Goal: Task Accomplishment & Management: Use online tool/utility

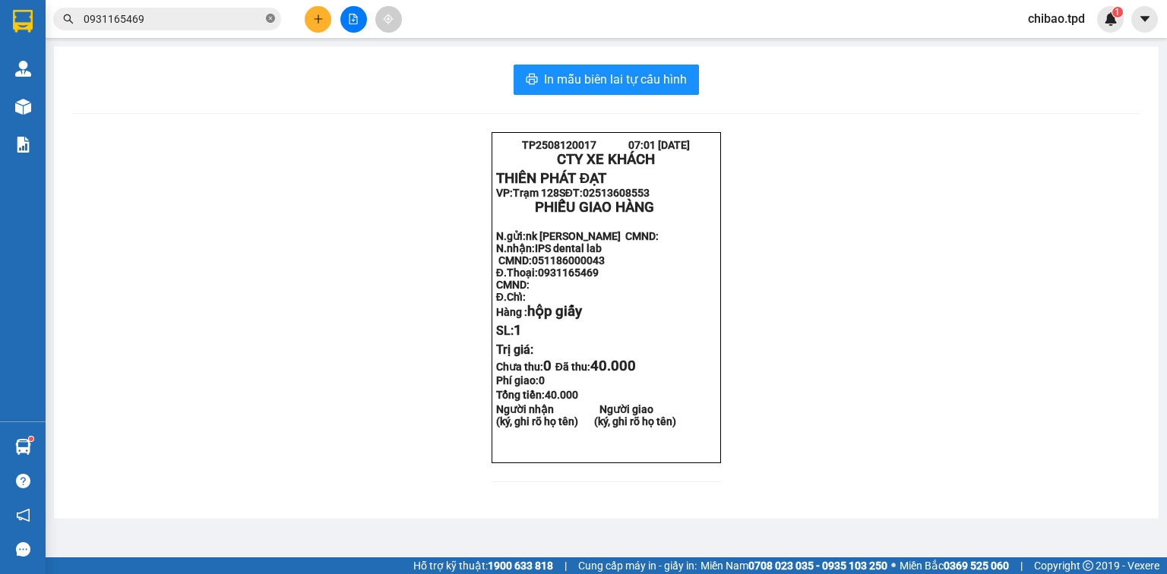
click at [269, 19] on icon "close-circle" at bounding box center [270, 18] width 9 height 9
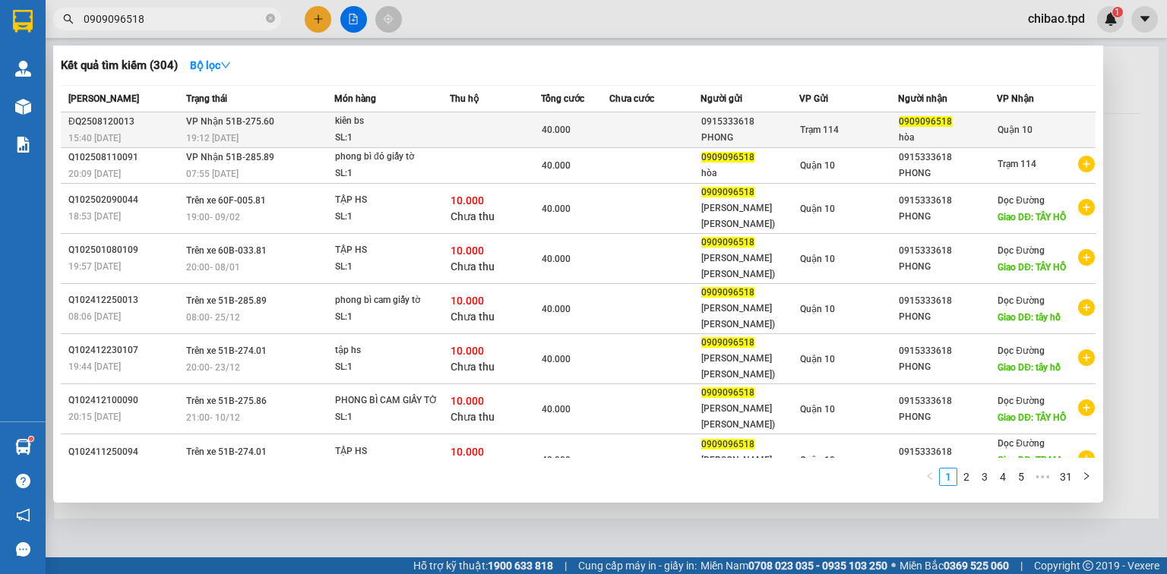
type input "0909096518"
click at [631, 119] on td at bounding box center [654, 130] width 91 height 36
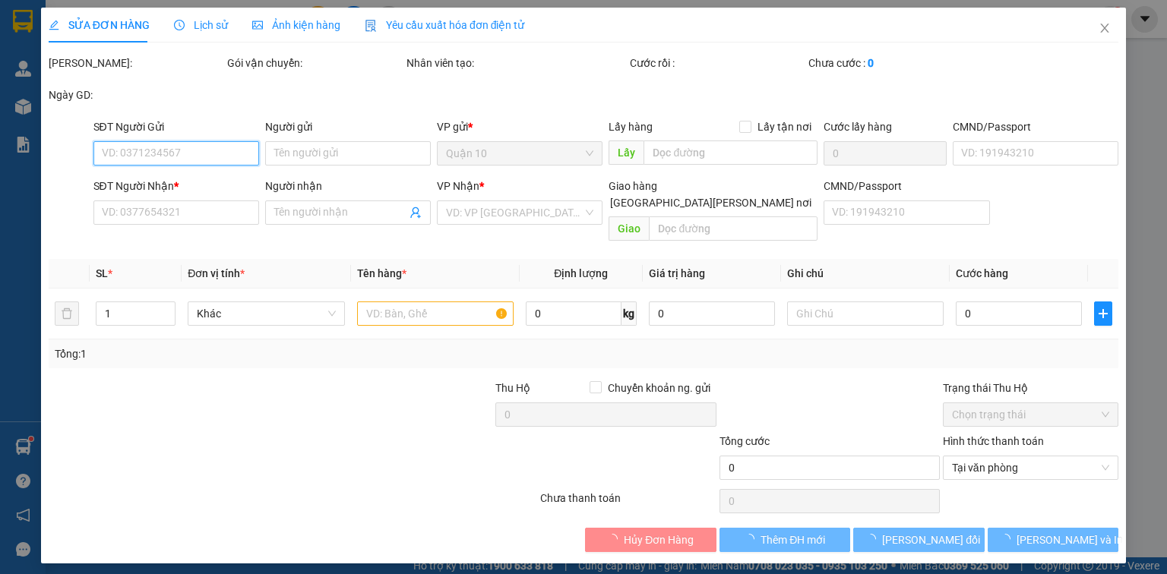
type input "0915333618"
type input "PHONG"
type input "0909096518"
type input "hòa"
type input "40.000"
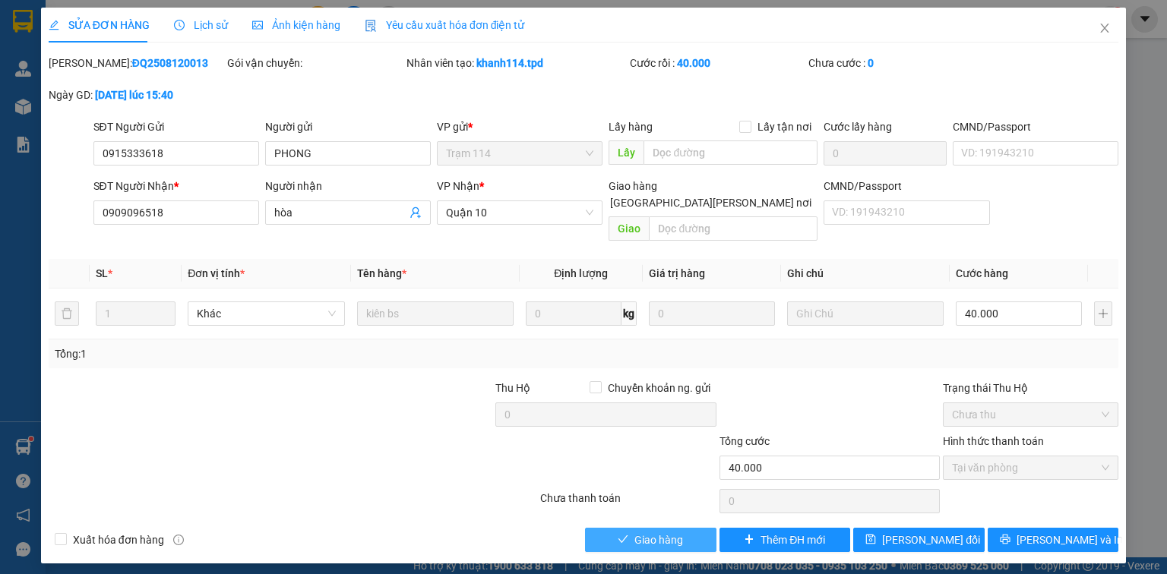
click at [659, 532] on span "Giao hàng" at bounding box center [658, 540] width 49 height 17
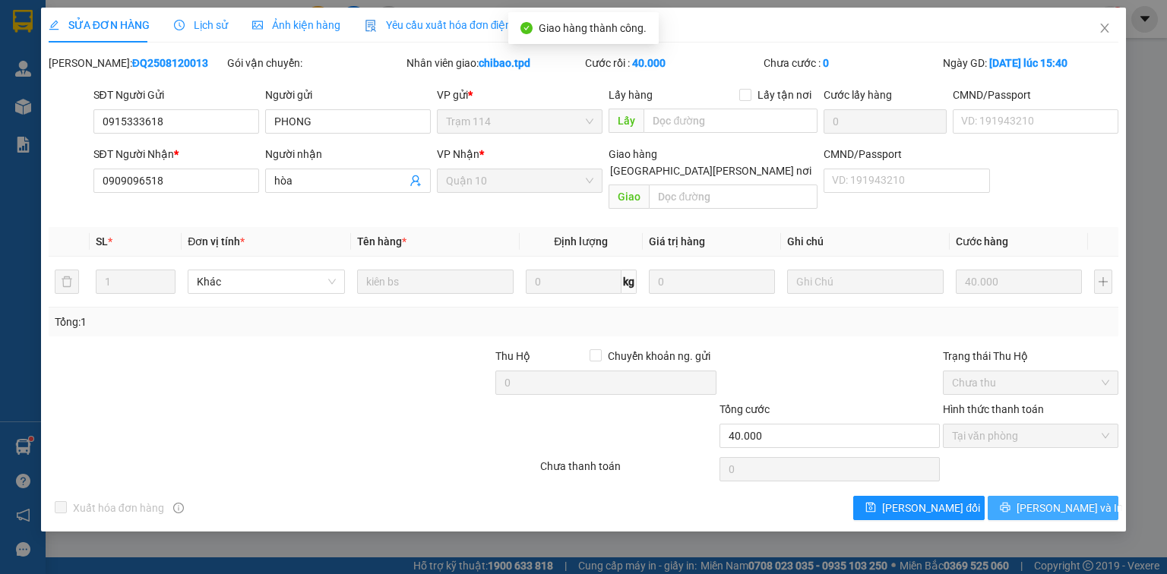
click at [1082, 500] on span "[PERSON_NAME] và In" at bounding box center [1070, 508] width 106 height 17
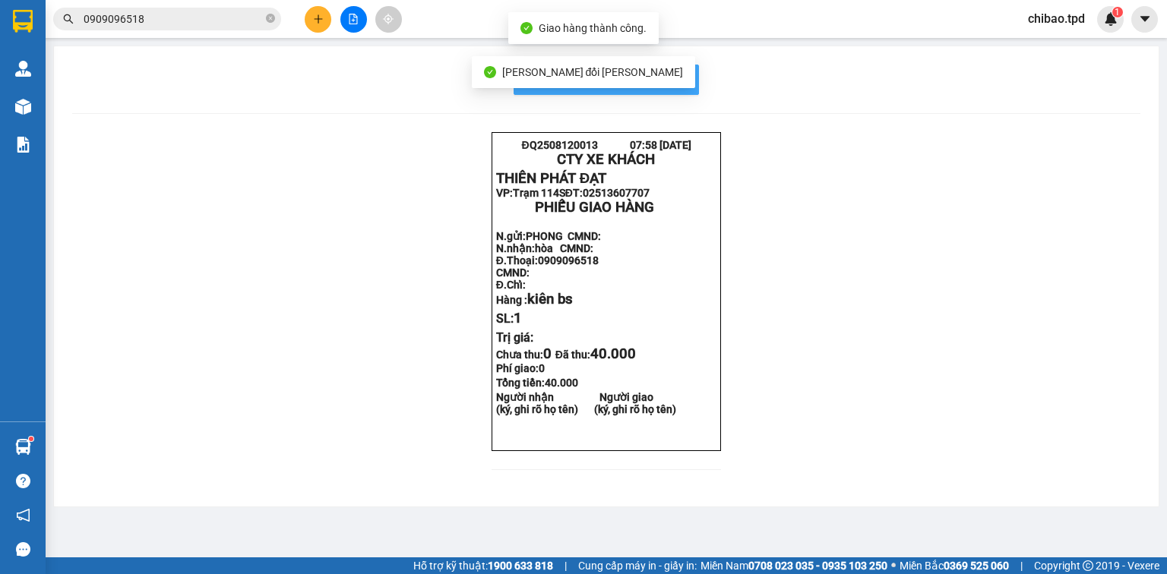
click at [682, 82] on span "In mẫu biên lai tự cấu hình" at bounding box center [615, 79] width 143 height 19
